Goal: Task Accomplishment & Management: Complete application form

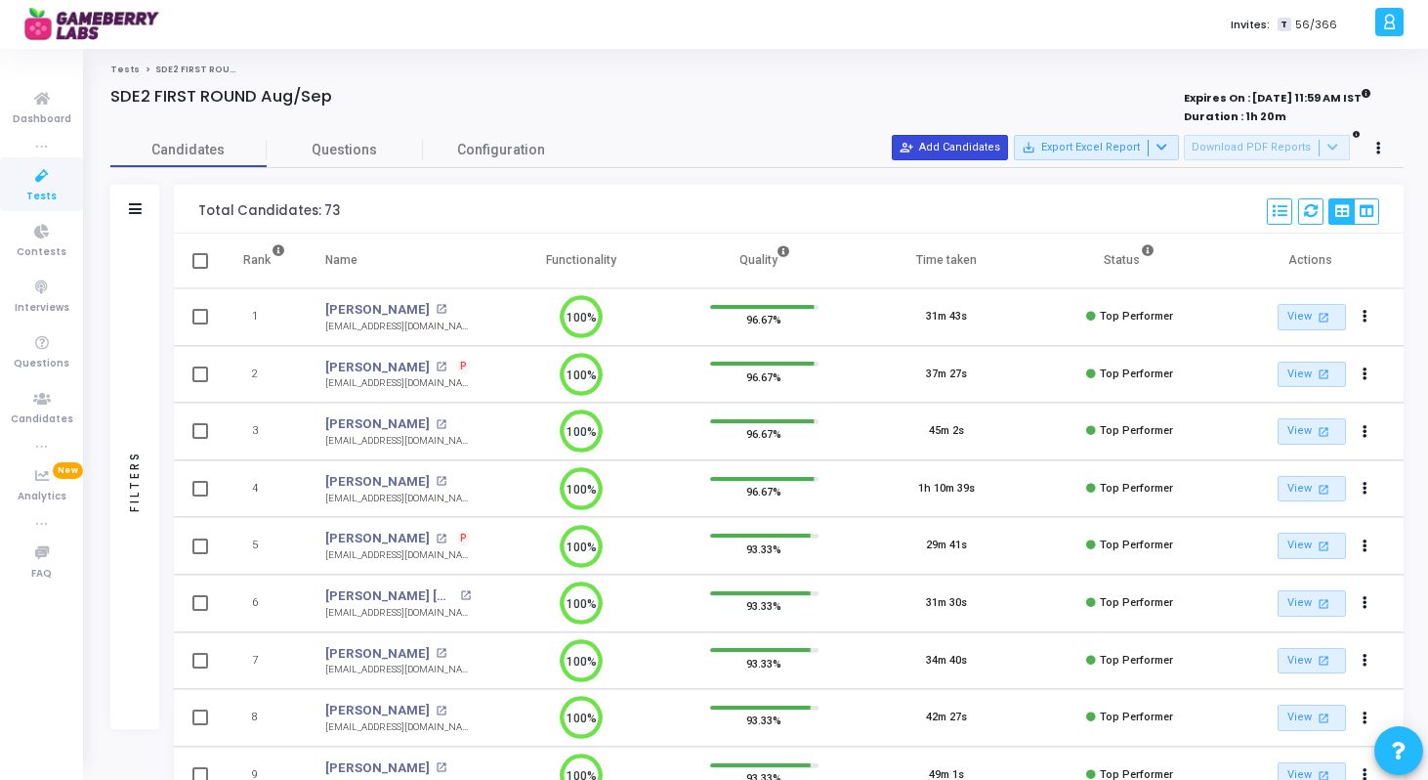
click at [958, 149] on button "person_add_alt Add Candidates" at bounding box center [950, 147] width 116 height 25
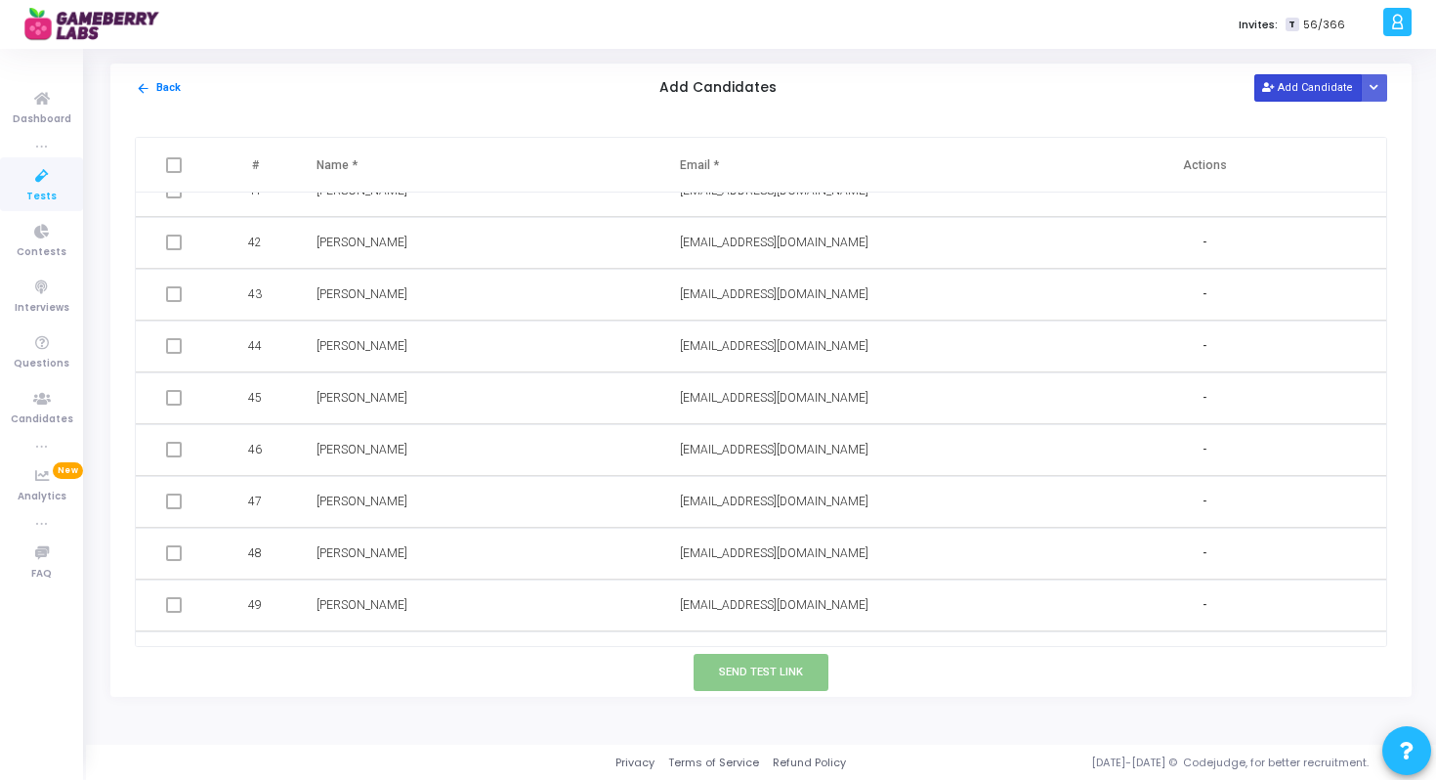
click at [1289, 82] on button "Add Candidate" at bounding box center [1307, 87] width 107 height 26
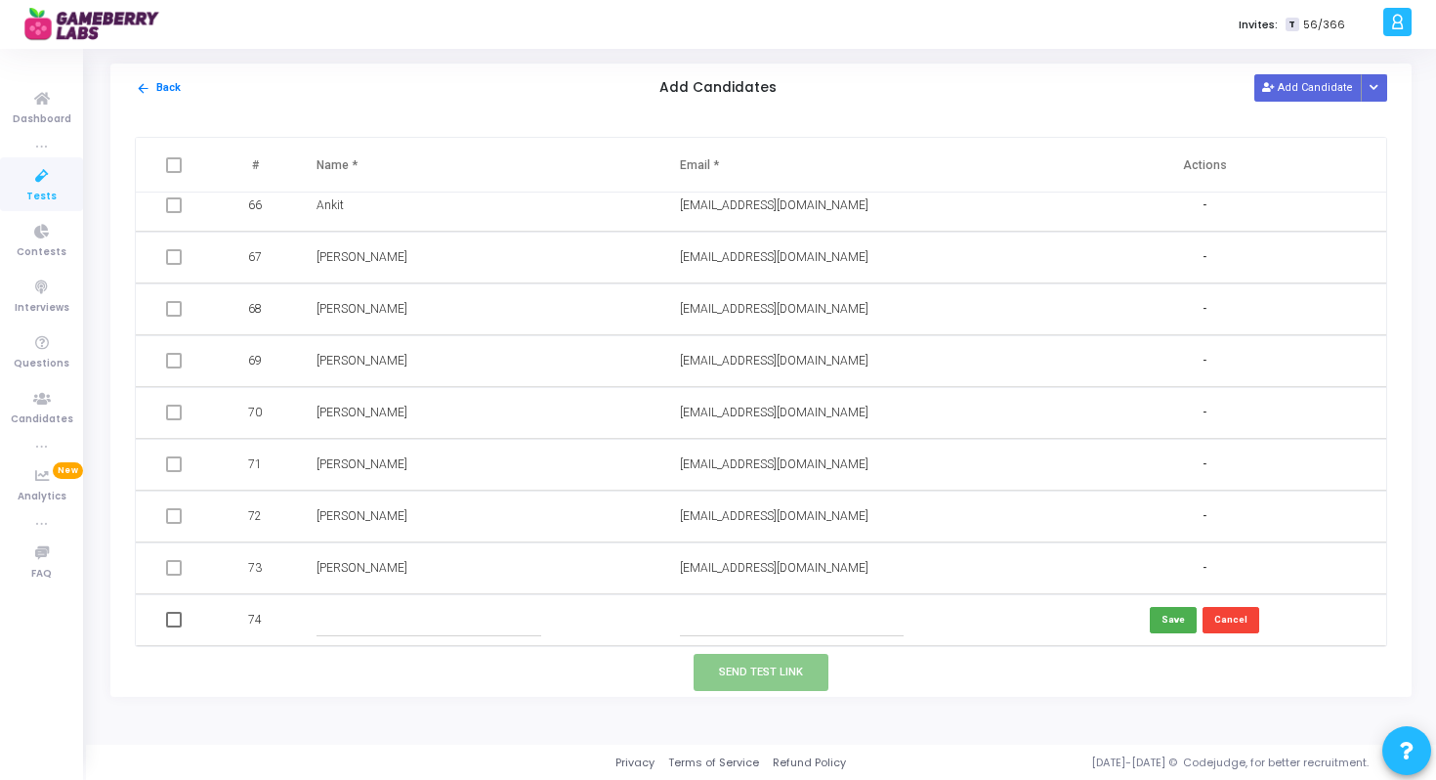
click at [821, 616] on input "text" at bounding box center [792, 620] width 224 height 32
paste input "[PERSON_NAME] [EMAIL_ADDRESS][DOMAIN_NAME]"
drag, startPoint x: 733, startPoint y: 617, endPoint x: 656, endPoint y: 617, distance: 76.2
click at [656, 617] on tr "74 [PERSON_NAME] [EMAIL_ADDRESS][DOMAIN_NAME] Save Cancel" at bounding box center [761, 620] width 1250 height 52
type input "[EMAIL_ADDRESS][DOMAIN_NAME]"
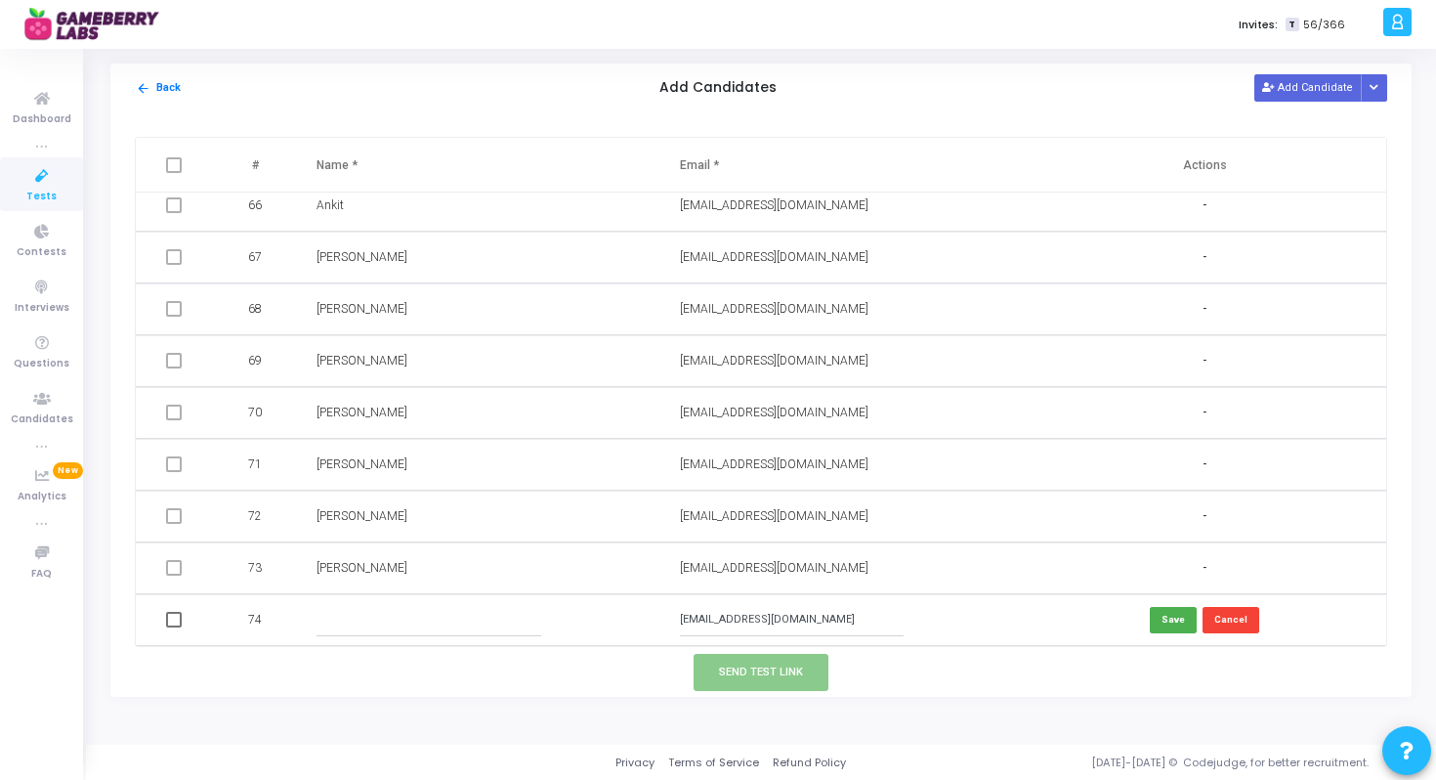
click at [476, 620] on input "text" at bounding box center [429, 620] width 224 height 32
paste input "[PERSON_NAME]"
type input "[PERSON_NAME]"
click at [1180, 610] on button "Save" at bounding box center [1173, 620] width 47 height 26
click at [175, 612] on mat-checkbox at bounding box center [174, 620] width 16 height 17
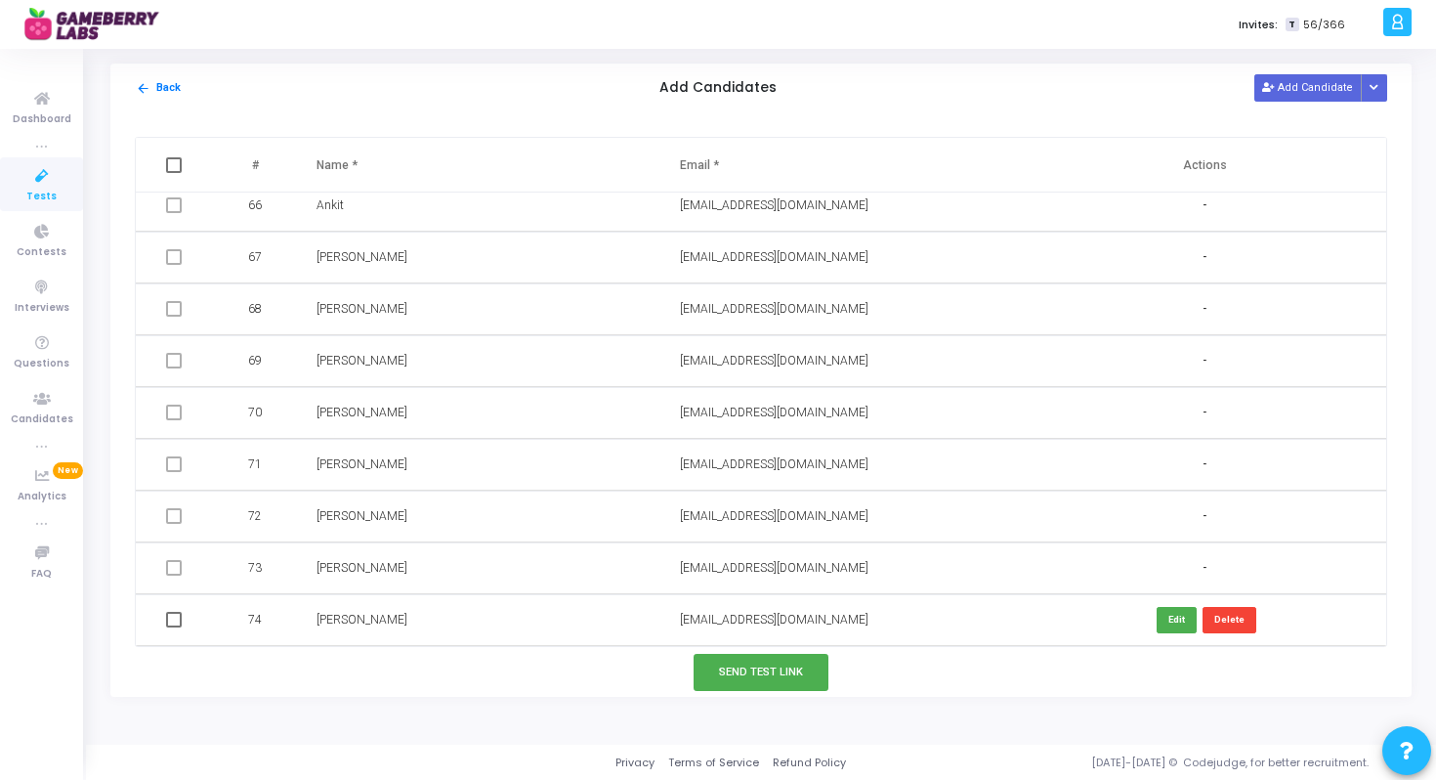
click at [174, 622] on span at bounding box center [174, 620] width 16 height 16
click at [174, 627] on input "checkbox" at bounding box center [173, 627] width 1 height 1
checkbox input "true"
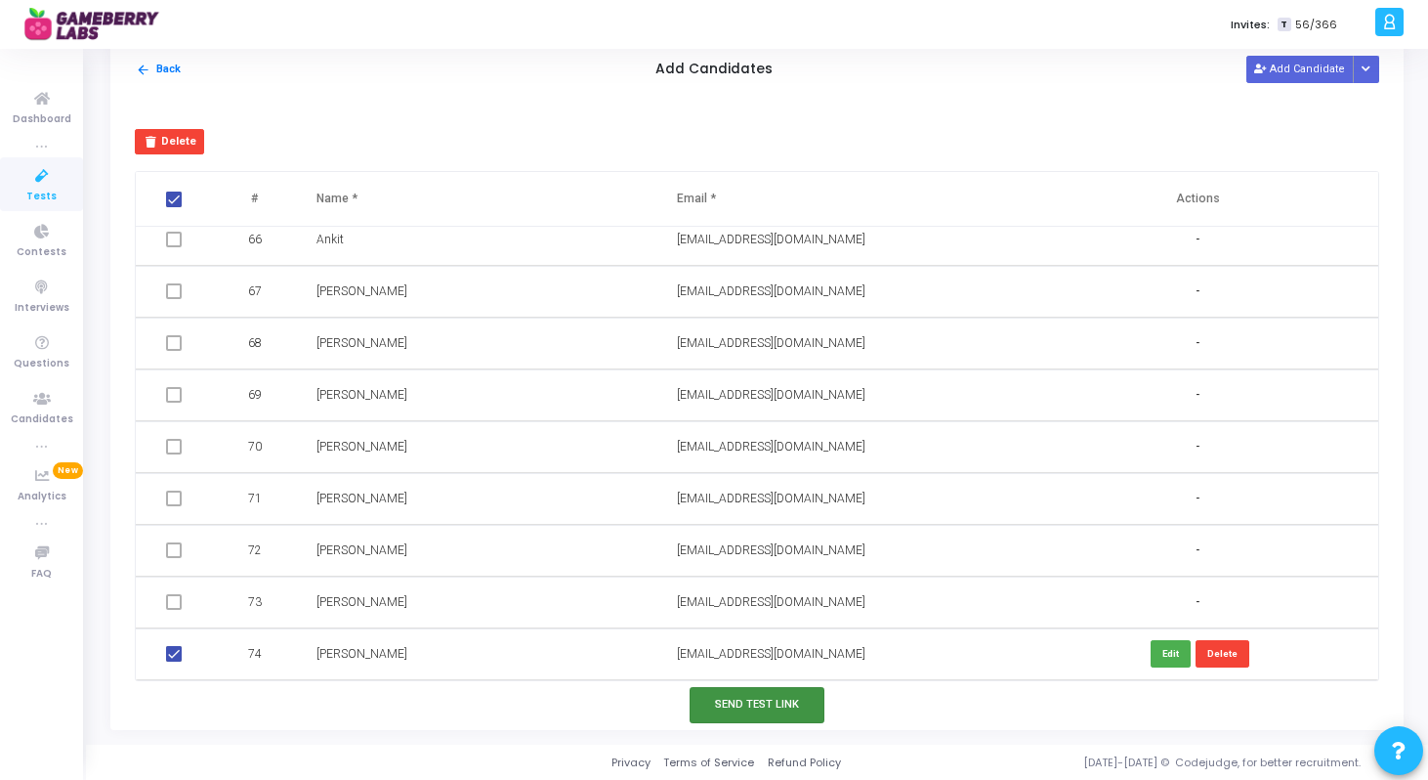
click at [794, 710] on button "Send Test Link" at bounding box center [757, 705] width 135 height 36
